Goal: Information Seeking & Learning: Learn about a topic

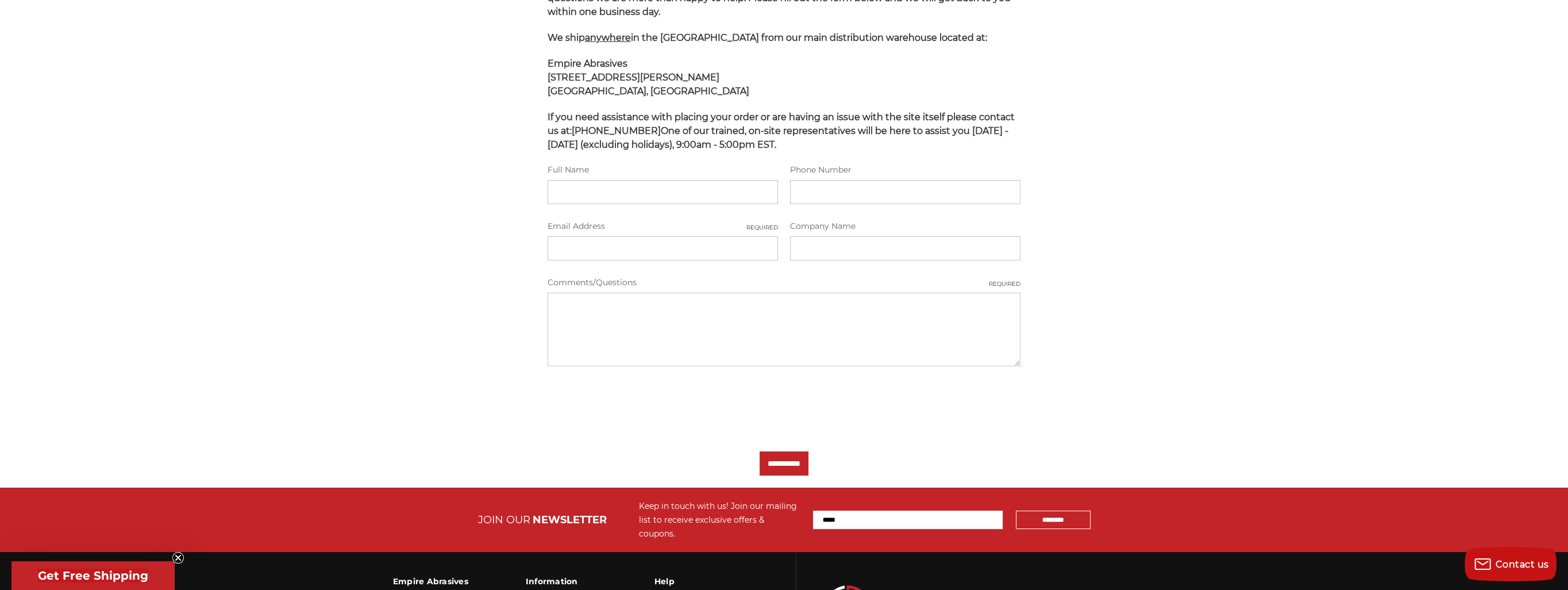
scroll to position [385, 0]
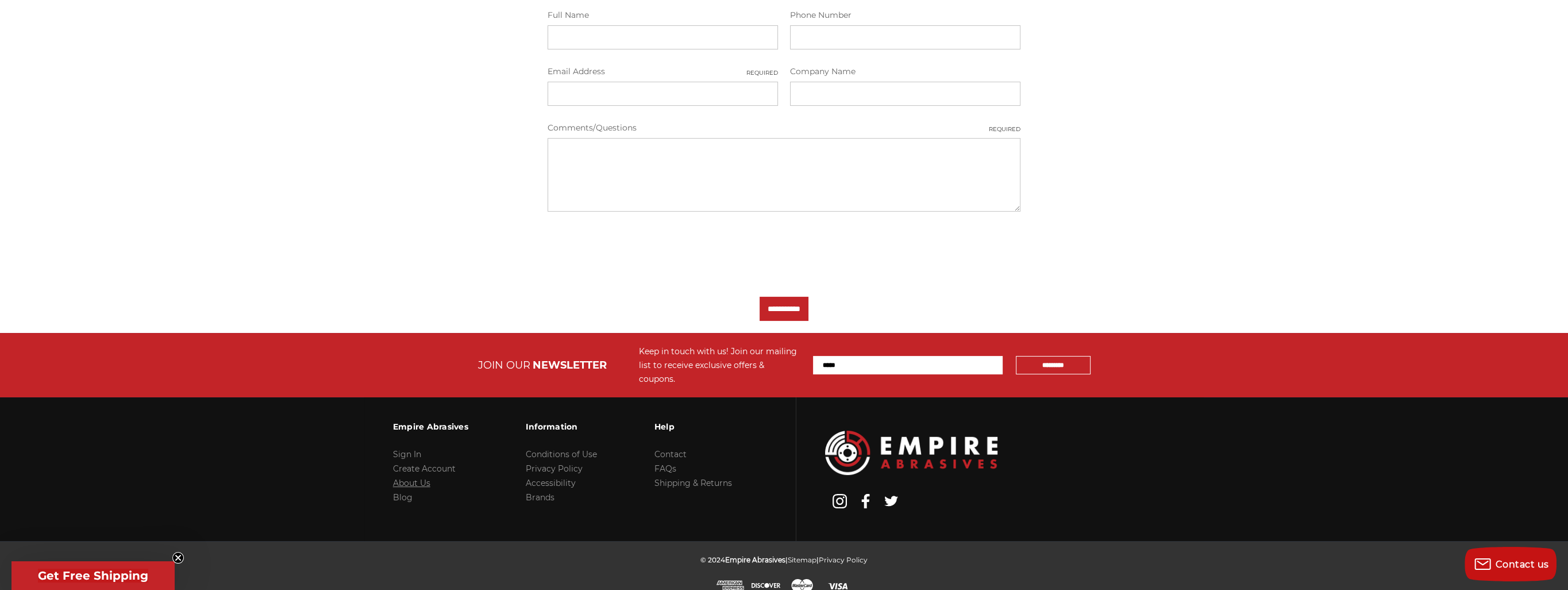
click at [415, 478] on link "About Us" at bounding box center [411, 483] width 37 height 10
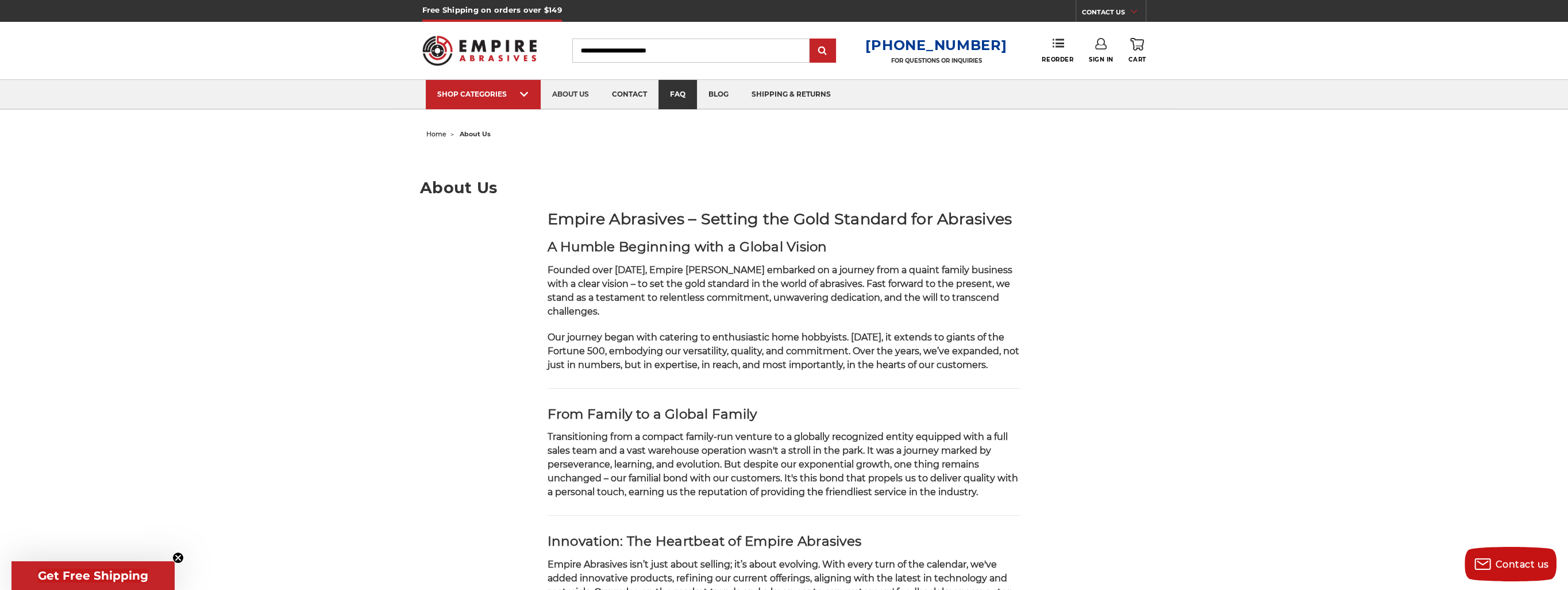
click at [674, 103] on link "faq" at bounding box center [677, 95] width 39 height 29
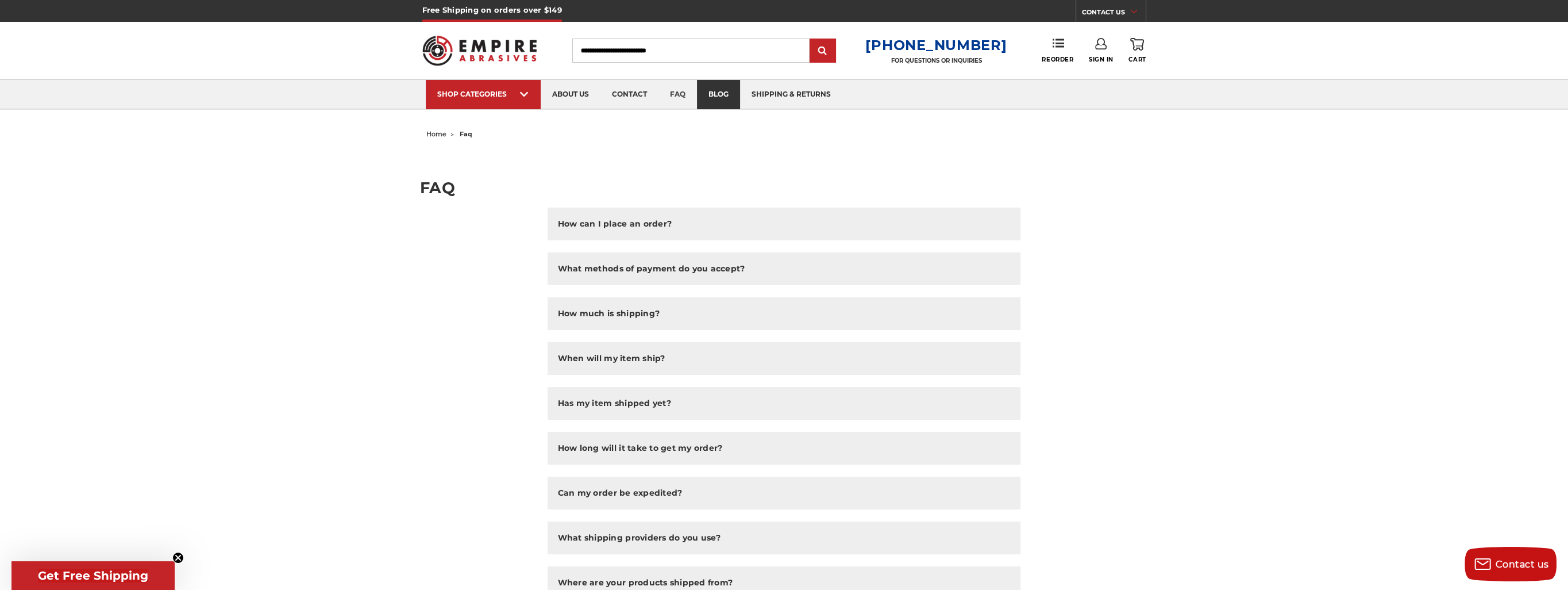
click at [719, 97] on link "blog" at bounding box center [718, 95] width 43 height 29
